Goal: Task Accomplishment & Management: Contribute content

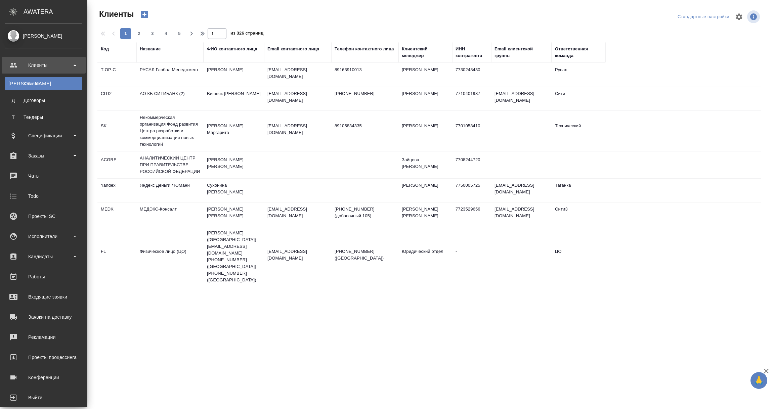
select select "RU"
click at [40, 155] on div "Заказы" at bounding box center [43, 156] width 77 height 10
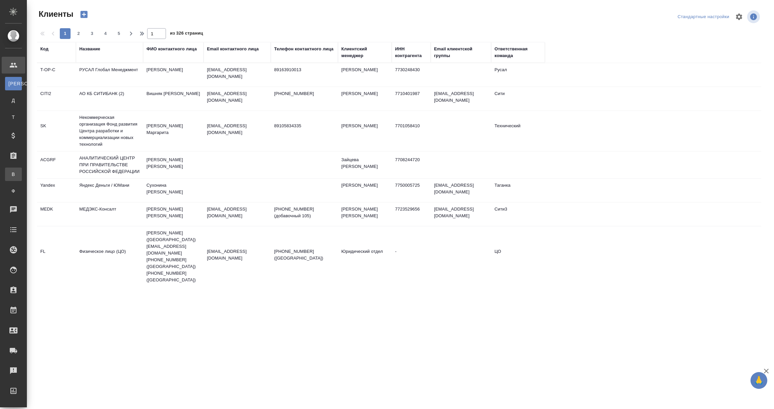
click at [10, 175] on div "Все заказы" at bounding box center [5, 174] width 10 height 7
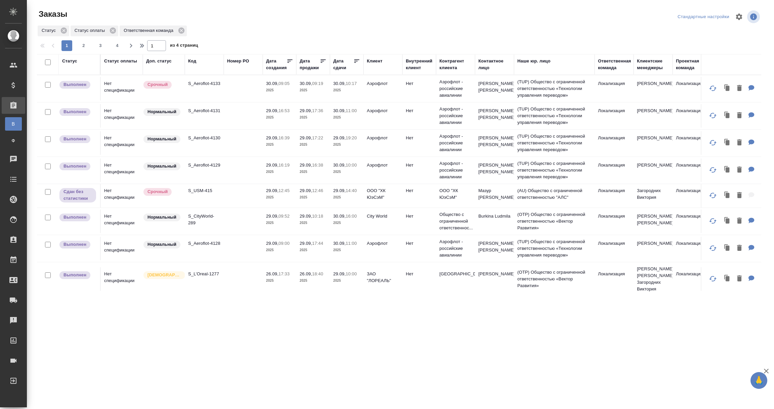
click at [193, 60] on div "Код" at bounding box center [192, 61] width 8 height 7
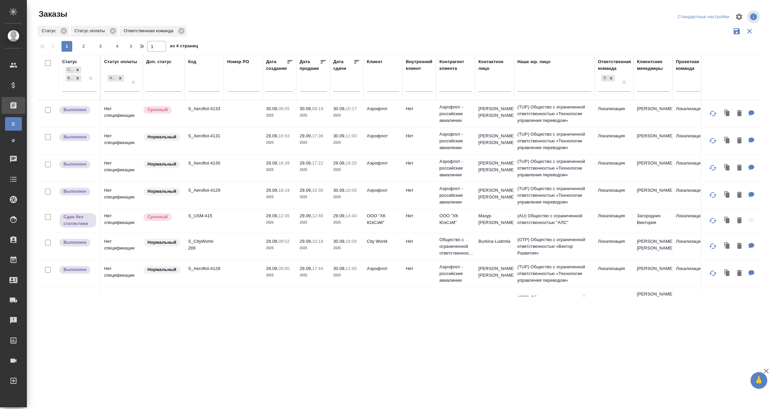
click at [196, 88] on input "text" at bounding box center [204, 87] width 32 height 8
paste input "S_Lenovo-318"
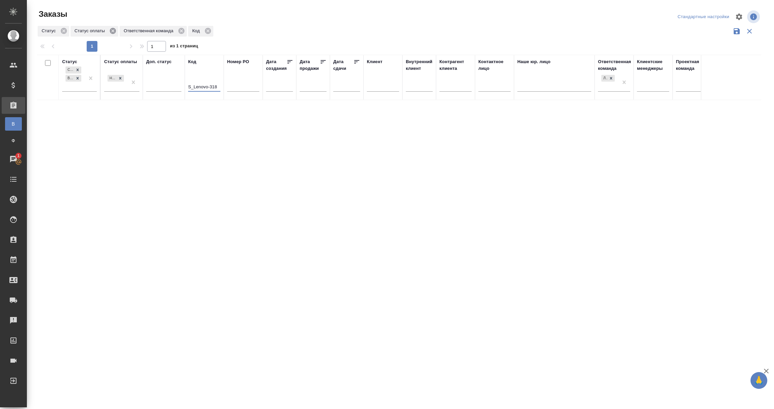
type input "S_Lenovo-318"
click at [112, 30] on icon at bounding box center [112, 30] width 7 height 7
click at [62, 33] on icon at bounding box center [64, 31] width 6 height 6
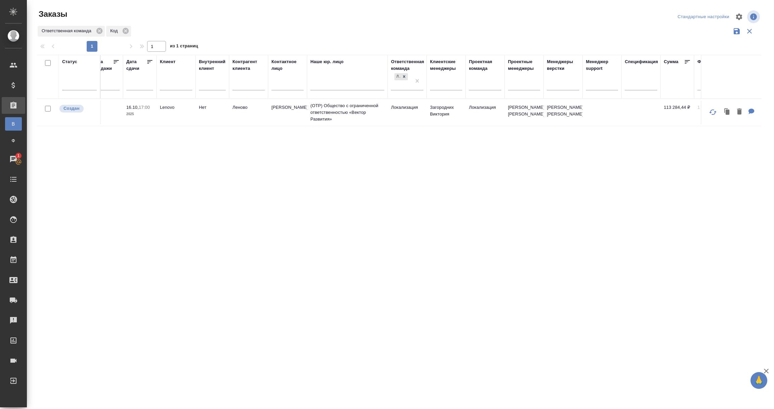
scroll to position [0, 400]
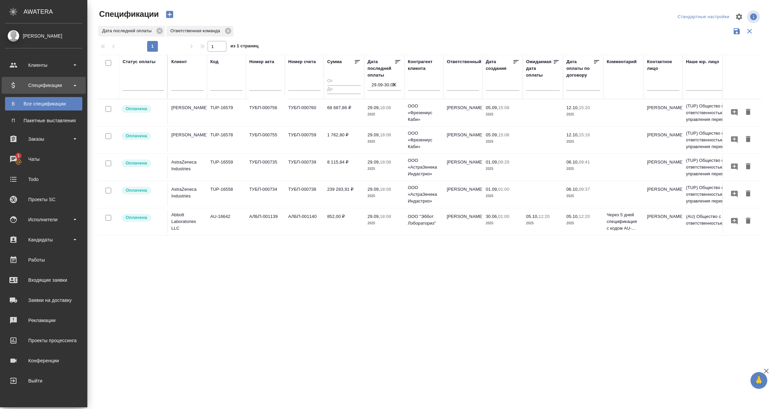
click at [42, 86] on div "Спецификации" at bounding box center [43, 85] width 77 height 10
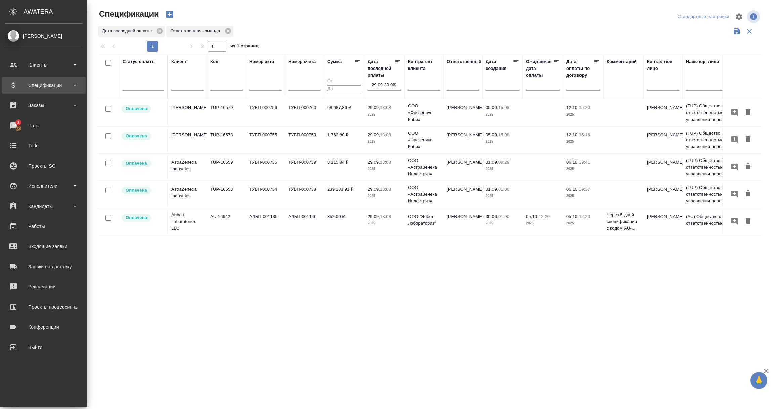
click at [40, 83] on div "Спецификации" at bounding box center [43, 85] width 77 height 10
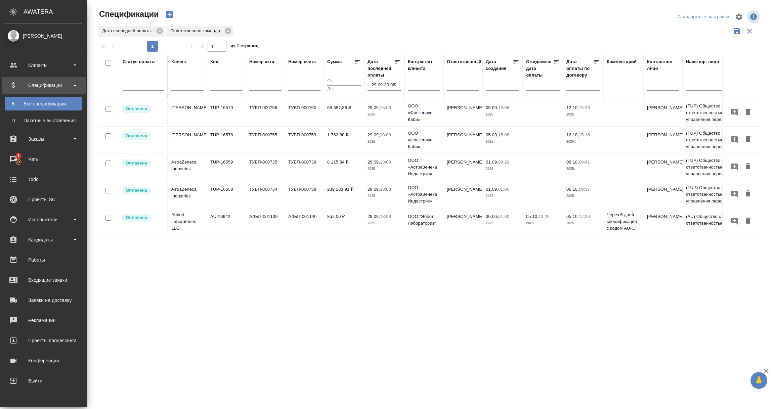
click at [37, 104] on div "Все спецификации" at bounding box center [43, 103] width 71 height 7
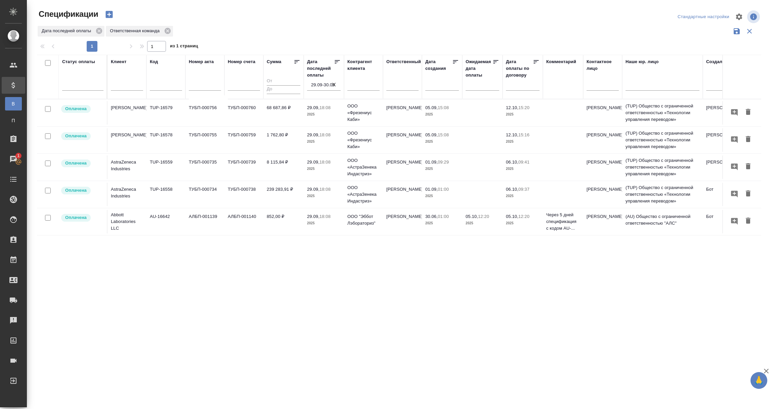
click at [318, 84] on input "29.09-30.09" at bounding box center [326, 84] width 30 height 9
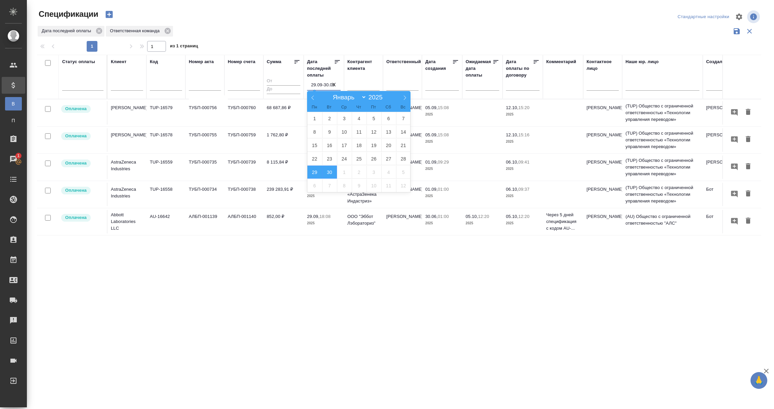
click at [313, 255] on div "Статус оплаты Клиент Код Номер акта Номер счета Сумма Дата последней оплаты 29.…" at bounding box center [399, 176] width 724 height 242
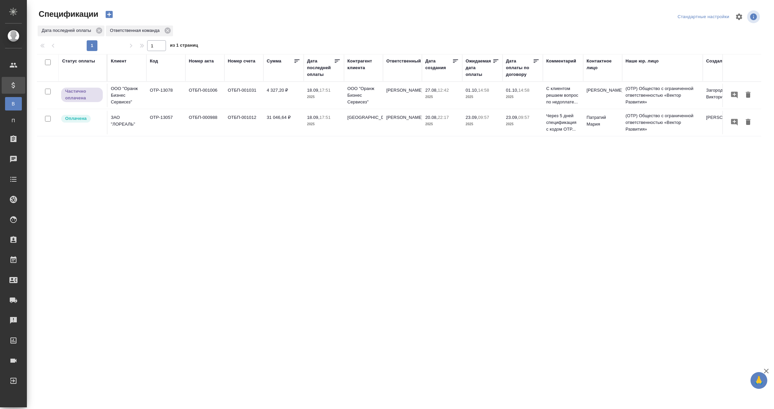
click at [203, 92] on td "ОТБП-001006" at bounding box center [204, 96] width 39 height 24
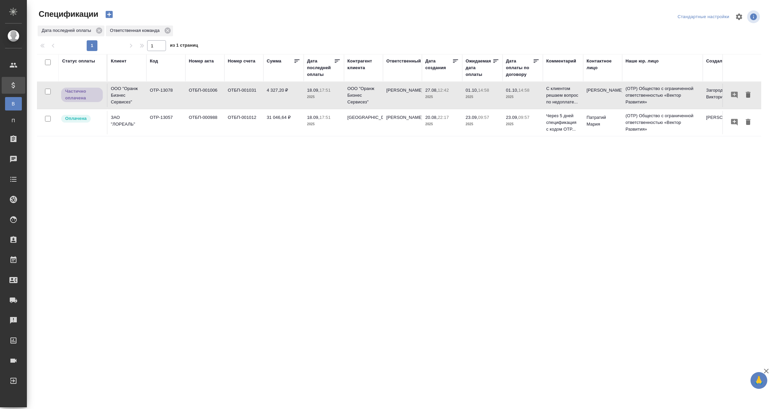
click at [203, 92] on td "ОТБП-001006" at bounding box center [204, 96] width 39 height 24
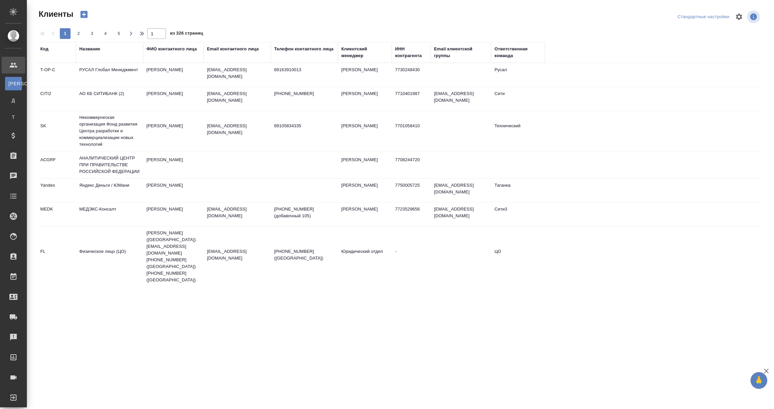
select select "RU"
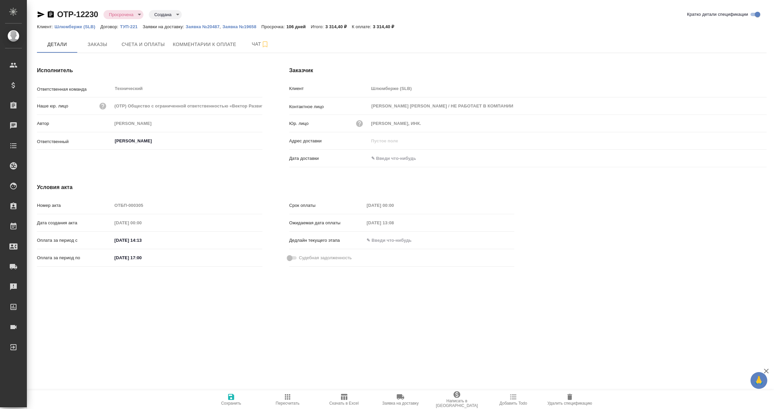
click at [211, 53] on div "Исполнитель Ответственная команда Технический ​ Наше юр. лицо (OTP) Общество с …" at bounding box center [150, 118] width 252 height 130
click at [211, 42] on span "Комментарии к оплате" at bounding box center [204, 44] width 63 height 8
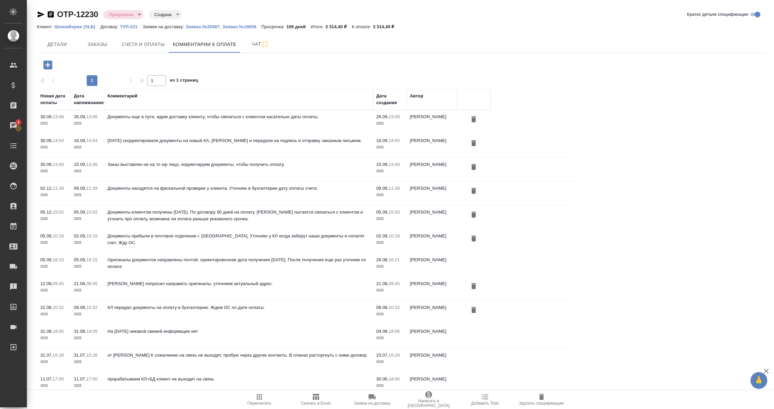
click at [48, 62] on icon "button" at bounding box center [47, 64] width 9 height 9
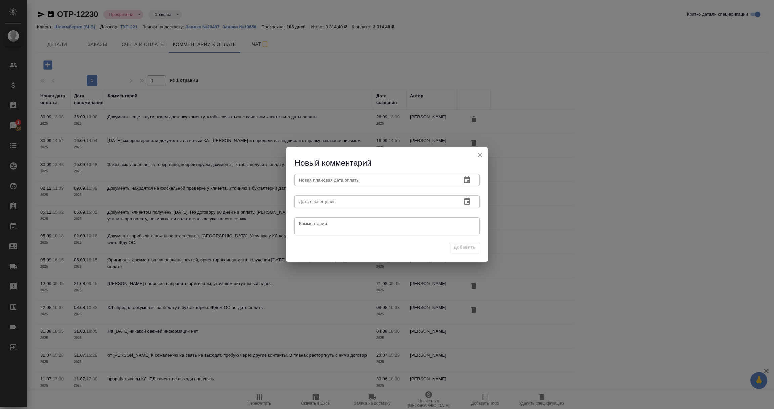
click at [466, 178] on icon "button" at bounding box center [467, 179] width 6 height 7
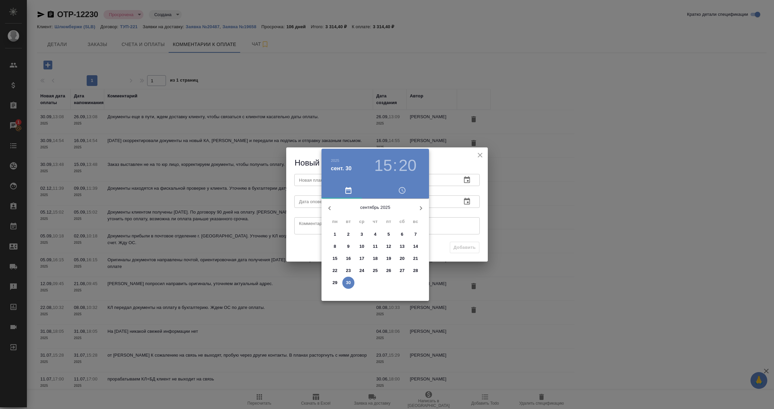
click at [419, 204] on icon "button" at bounding box center [421, 208] width 8 height 8
click at [391, 233] on span "3" at bounding box center [388, 234] width 12 height 7
type input "[DATE] 15:20"
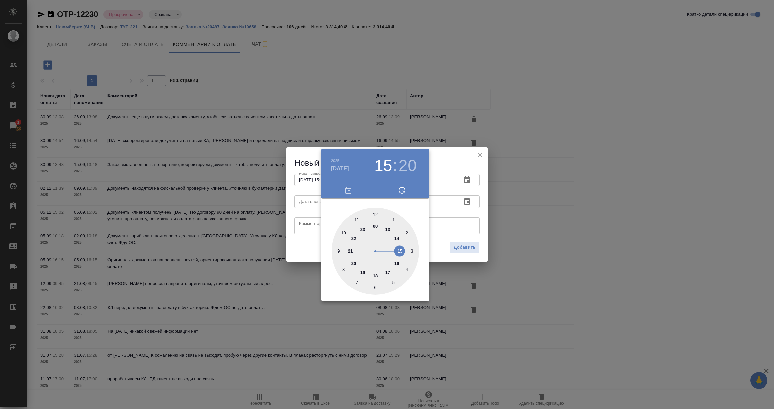
click at [466, 210] on div at bounding box center [387, 204] width 774 height 409
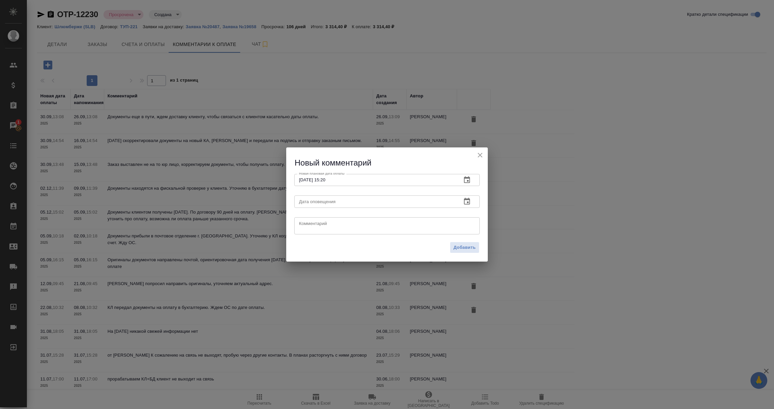
click at [466, 202] on icon "button" at bounding box center [467, 201] width 8 height 8
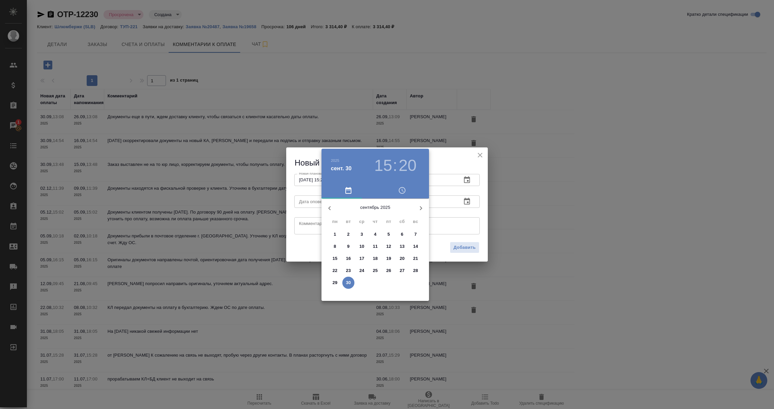
click at [349, 281] on p "30" at bounding box center [348, 282] width 5 height 7
type input "[DATE] 15:20"
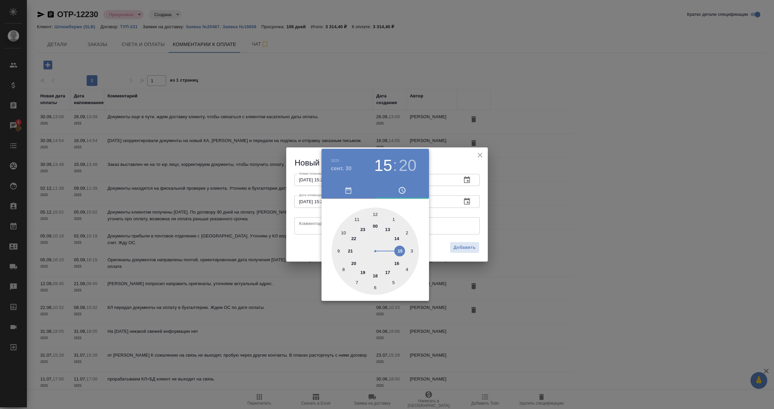
click at [311, 224] on div at bounding box center [387, 204] width 774 height 409
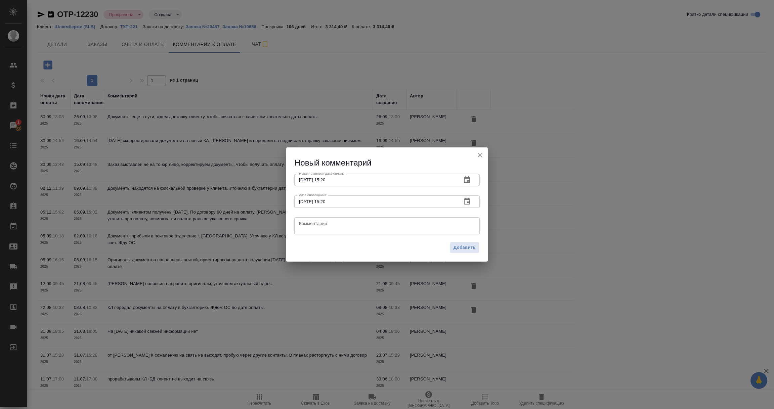
click at [311, 224] on textarea at bounding box center [387, 226] width 176 height 10
click at [427, 222] on textarea "Обновленные документы приняты клиентом и отправлены насогласование" at bounding box center [387, 226] width 176 height 10
click at [456, 225] on textarea "Обновленные документы приняты клиентом и отправлены на согласование" at bounding box center [387, 226] width 176 height 10
type textarea "Обновленные документы приняты клиентом и отправлены на согласование для выяснен…"
click at [462, 251] on span "Добавить" at bounding box center [464, 248] width 22 height 8
